Goal: Task Accomplishment & Management: Manage account settings

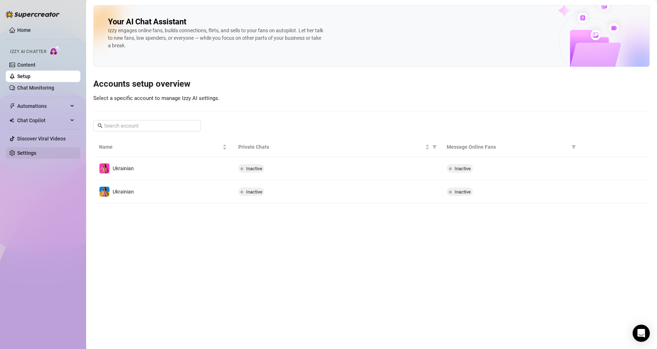
click at [36, 154] on link "Settings" at bounding box center [26, 153] width 19 height 6
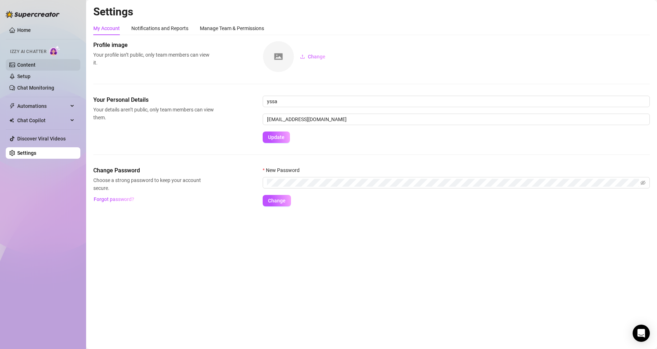
click at [36, 63] on link "Content" at bounding box center [26, 65] width 18 height 6
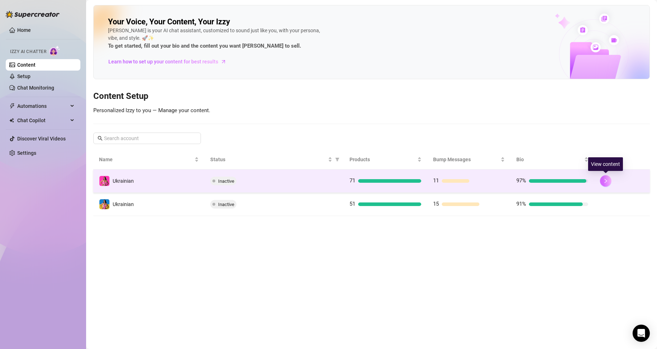
click at [606, 180] on icon "right" at bounding box center [605, 181] width 5 height 5
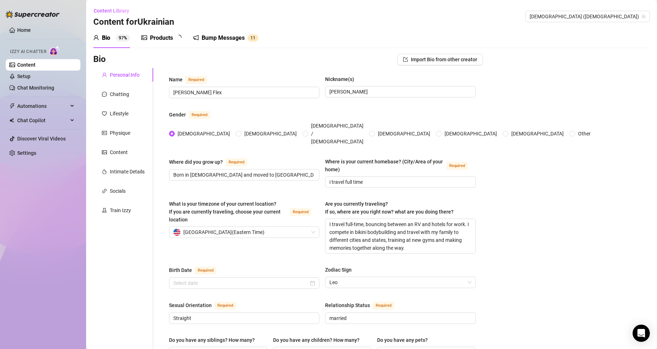
radio input "true"
type input "[DATE]"
click at [128, 115] on div "Lifestyle" at bounding box center [119, 114] width 19 height 8
